Goal: Transaction & Acquisition: Purchase product/service

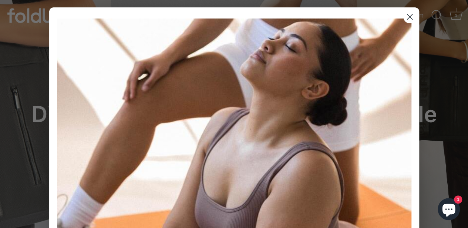
click at [409, 17] on circle "Close dialog" at bounding box center [409, 17] width 12 height 12
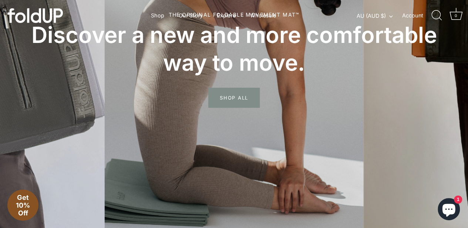
scroll to position [0, 1]
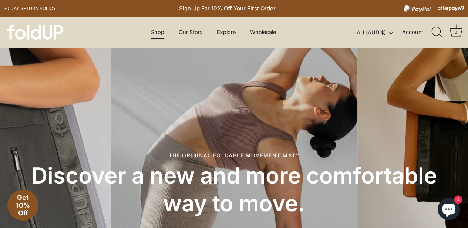
click at [152, 33] on link "Shop" at bounding box center [158, 32] width 26 height 14
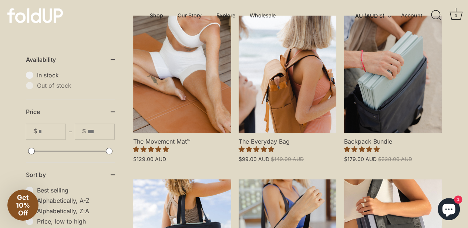
scroll to position [198, 1]
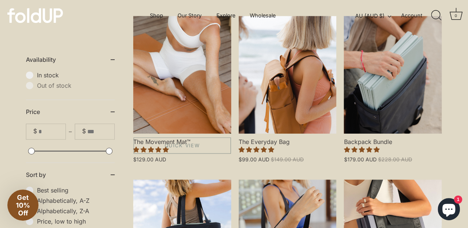
click at [202, 88] on link "The Movement Mat™" at bounding box center [182, 75] width 98 height 118
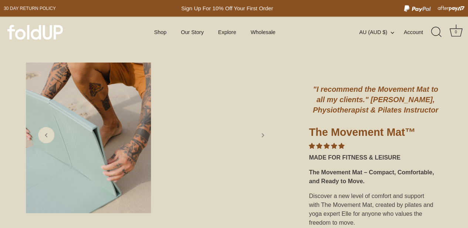
scroll to position [35, 0]
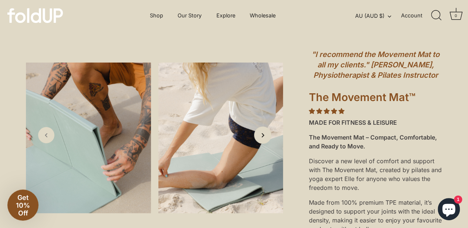
click at [266, 139] on icon "Next slide" at bounding box center [263, 135] width 8 height 8
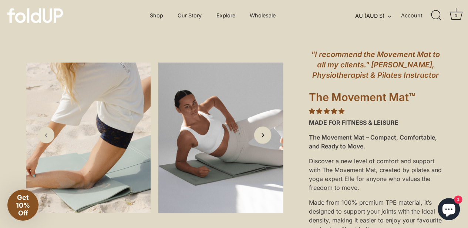
click at [266, 139] on icon "Next slide" at bounding box center [263, 135] width 8 height 8
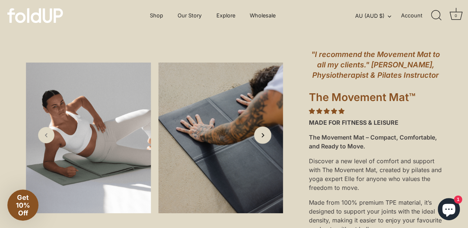
click at [266, 139] on icon "Next slide" at bounding box center [263, 135] width 8 height 8
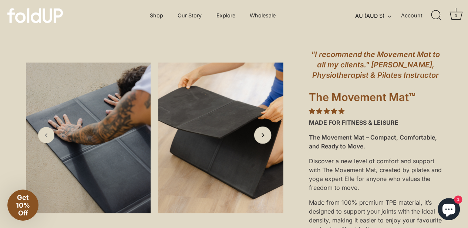
click at [266, 139] on icon "Next slide" at bounding box center [263, 135] width 8 height 8
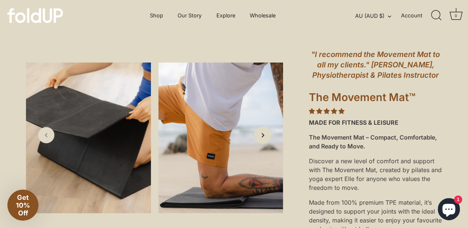
click at [266, 139] on icon "Next slide" at bounding box center [263, 135] width 8 height 8
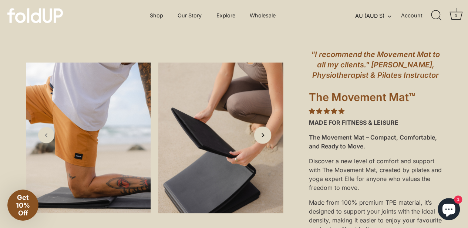
click at [266, 139] on icon "Next slide" at bounding box center [263, 135] width 8 height 8
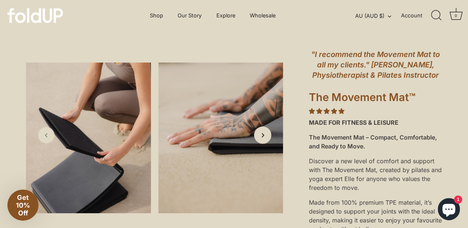
click at [266, 139] on icon "Next slide" at bounding box center [263, 135] width 8 height 8
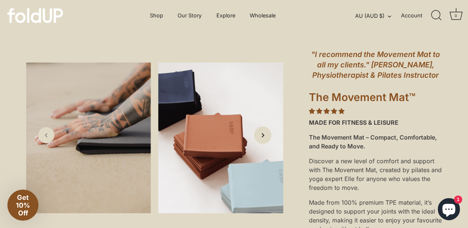
click at [266, 139] on icon "Next slide" at bounding box center [263, 135] width 8 height 8
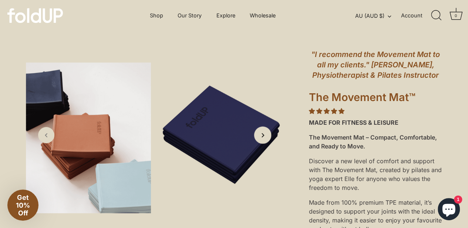
click at [266, 139] on icon "Next slide" at bounding box center [263, 135] width 8 height 8
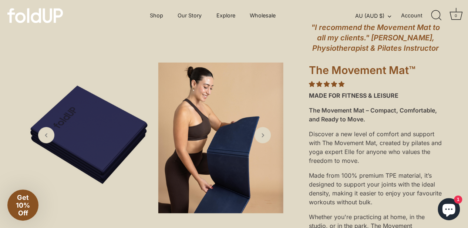
scroll to position [0, 0]
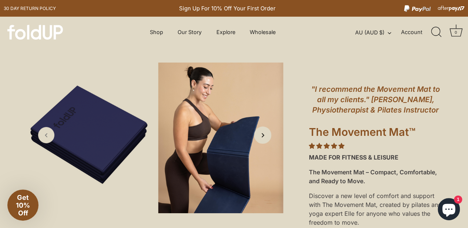
click at [267, 137] on link "Next slide" at bounding box center [262, 134] width 17 height 17
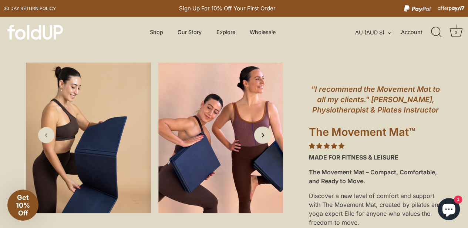
click at [267, 137] on link "Next slide" at bounding box center [262, 134] width 17 height 17
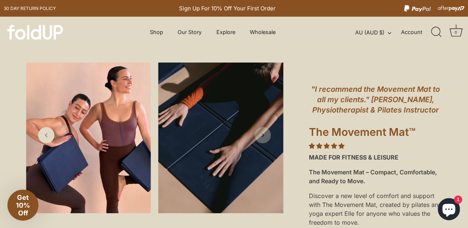
click at [267, 137] on link "Next slide" at bounding box center [263, 135] width 16 height 16
